Goal: Check status

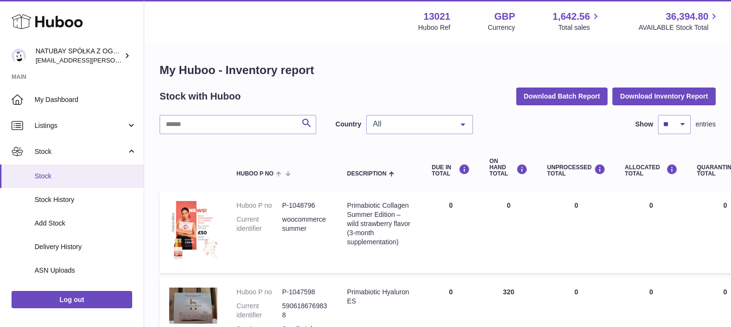
drag, startPoint x: 0, startPoint y: 0, endPoint x: 81, endPoint y: 177, distance: 194.8
click at [81, 177] on span "Stock" at bounding box center [86, 176] width 102 height 9
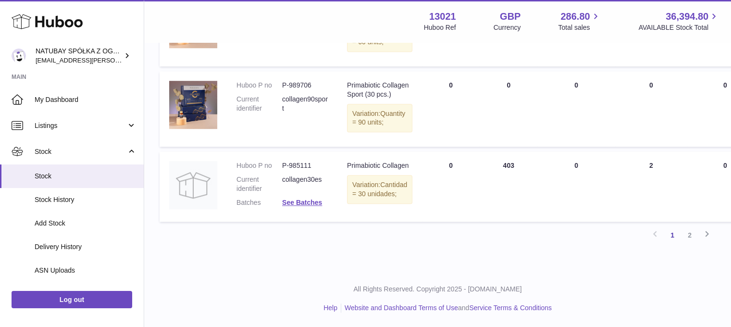
scroll to position [857, 0]
click at [686, 237] on link "2" at bounding box center [689, 234] width 17 height 17
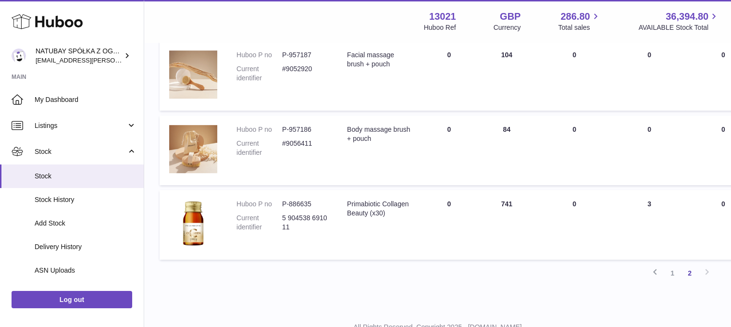
scroll to position [463, 0]
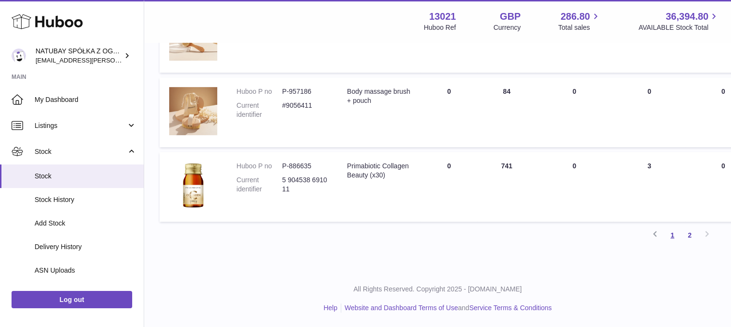
click at [673, 242] on link "1" at bounding box center [672, 234] width 17 height 17
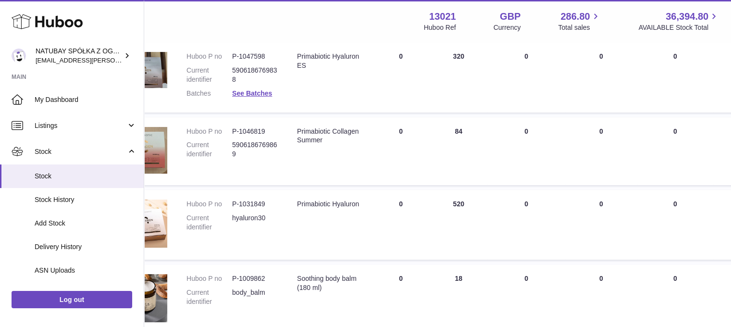
scroll to position [235, 0]
